Goal: Navigation & Orientation: Find specific page/section

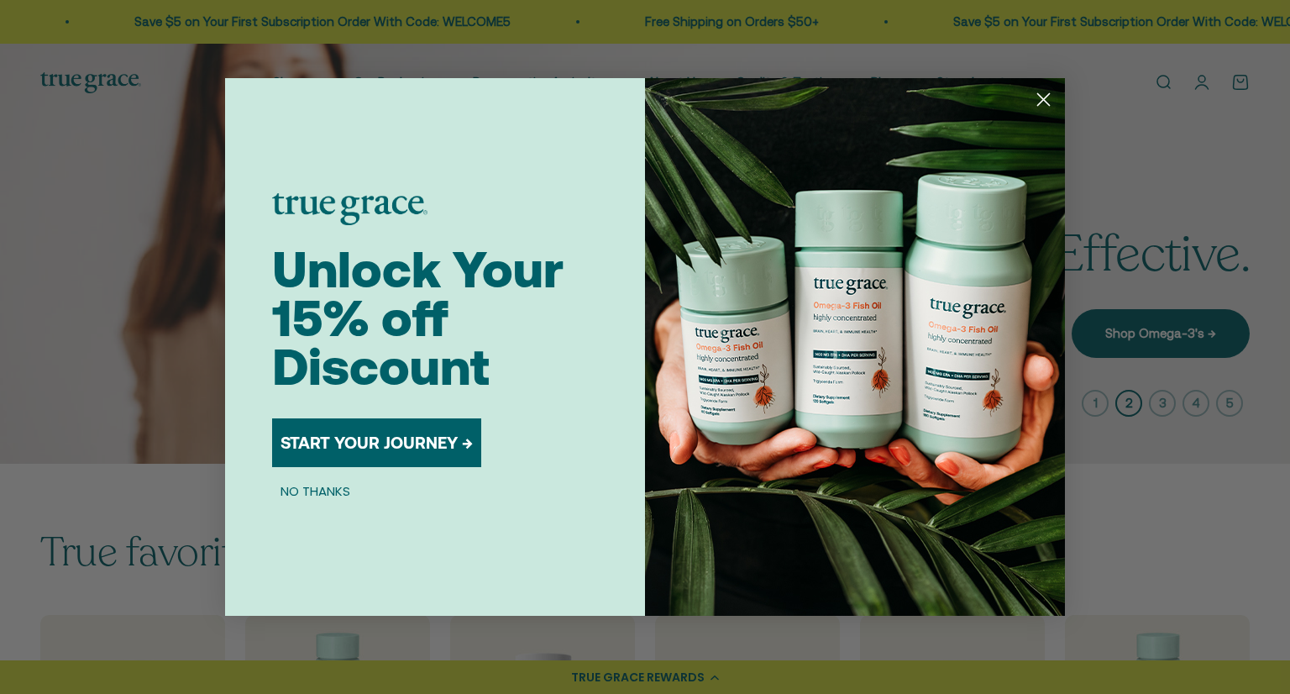
click at [1047, 99] on circle "Close dialog" at bounding box center [1044, 100] width 28 height 28
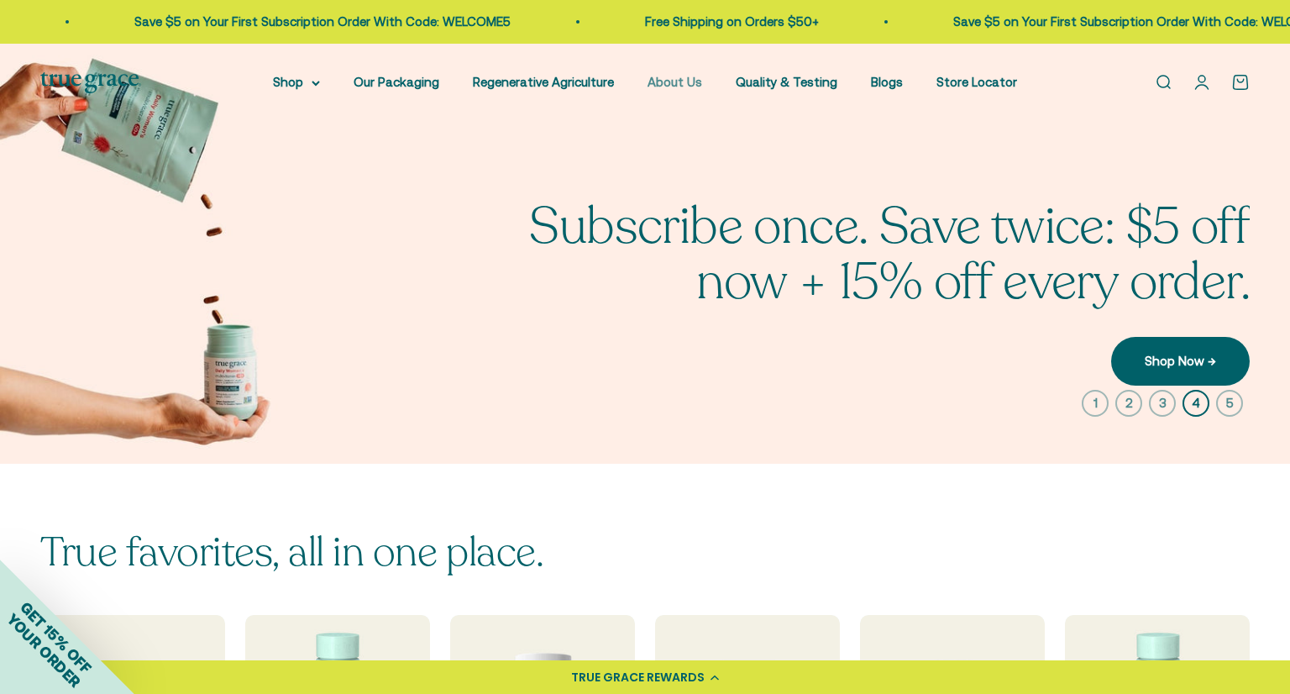
click at [680, 77] on link "About Us" at bounding box center [675, 82] width 55 height 14
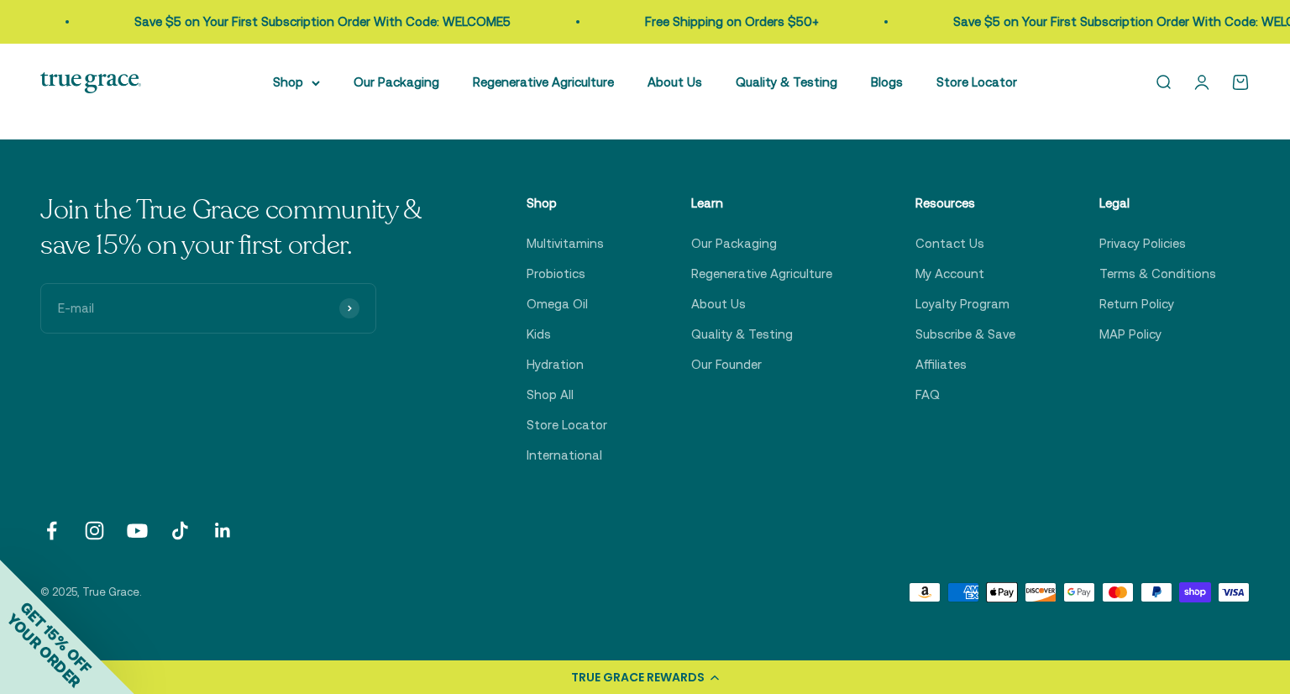
scroll to position [4246, 0]
